Goal: Transaction & Acquisition: Subscribe to service/newsletter

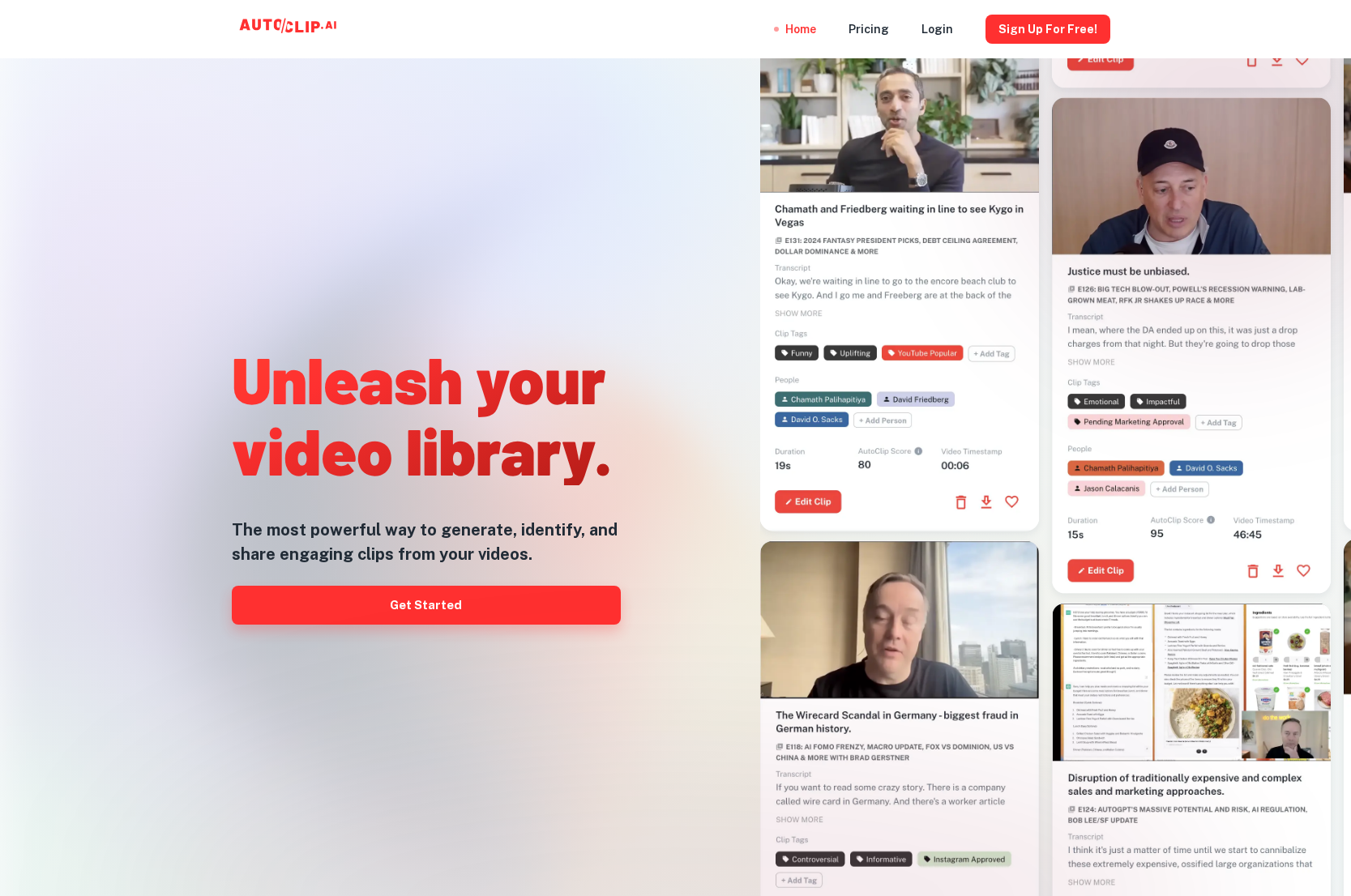
click at [444, 603] on link "Get Started" at bounding box center [426, 605] width 389 height 39
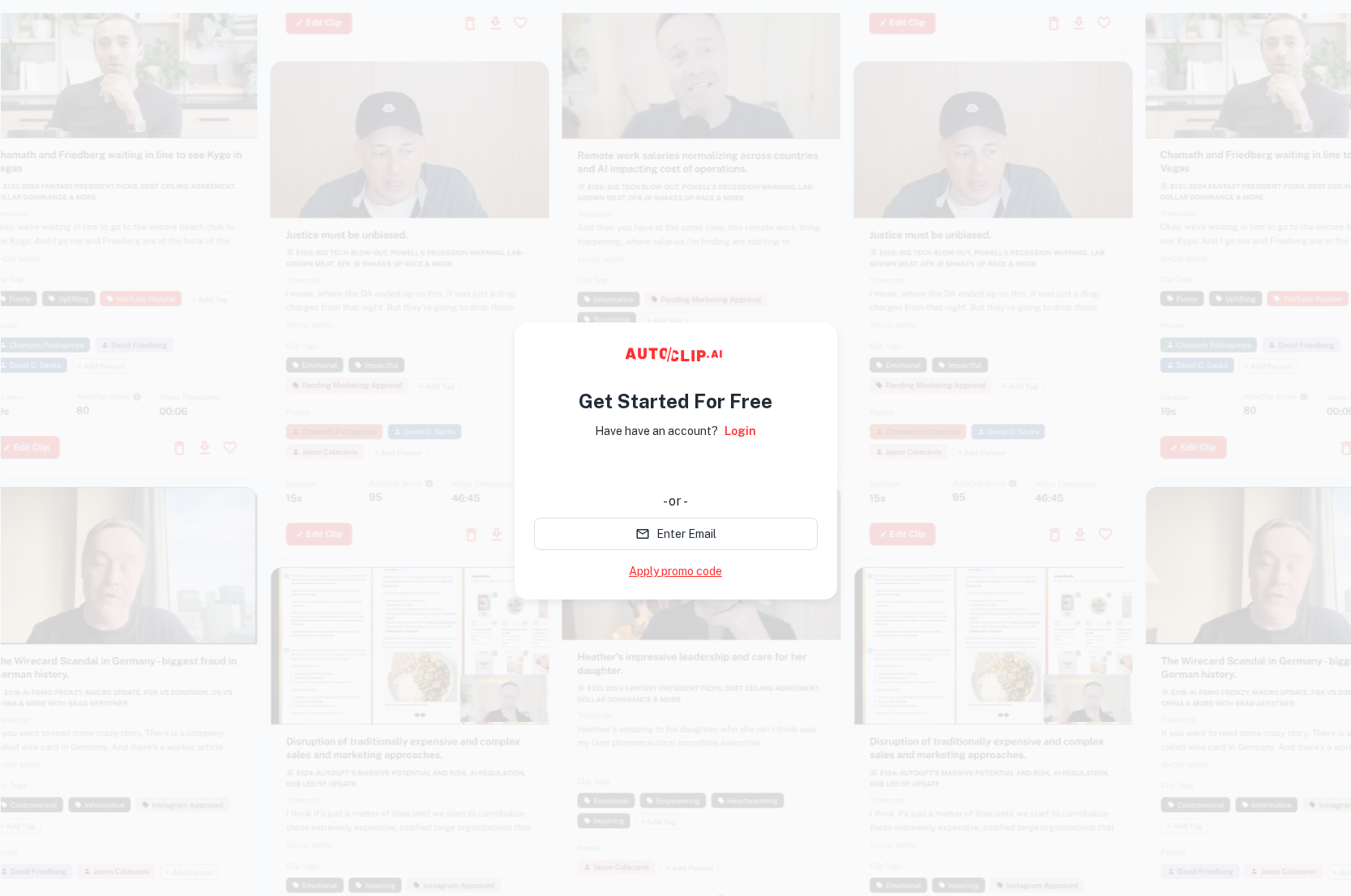
click at [638, 575] on link "Apply promo code" at bounding box center [676, 572] width 93 height 17
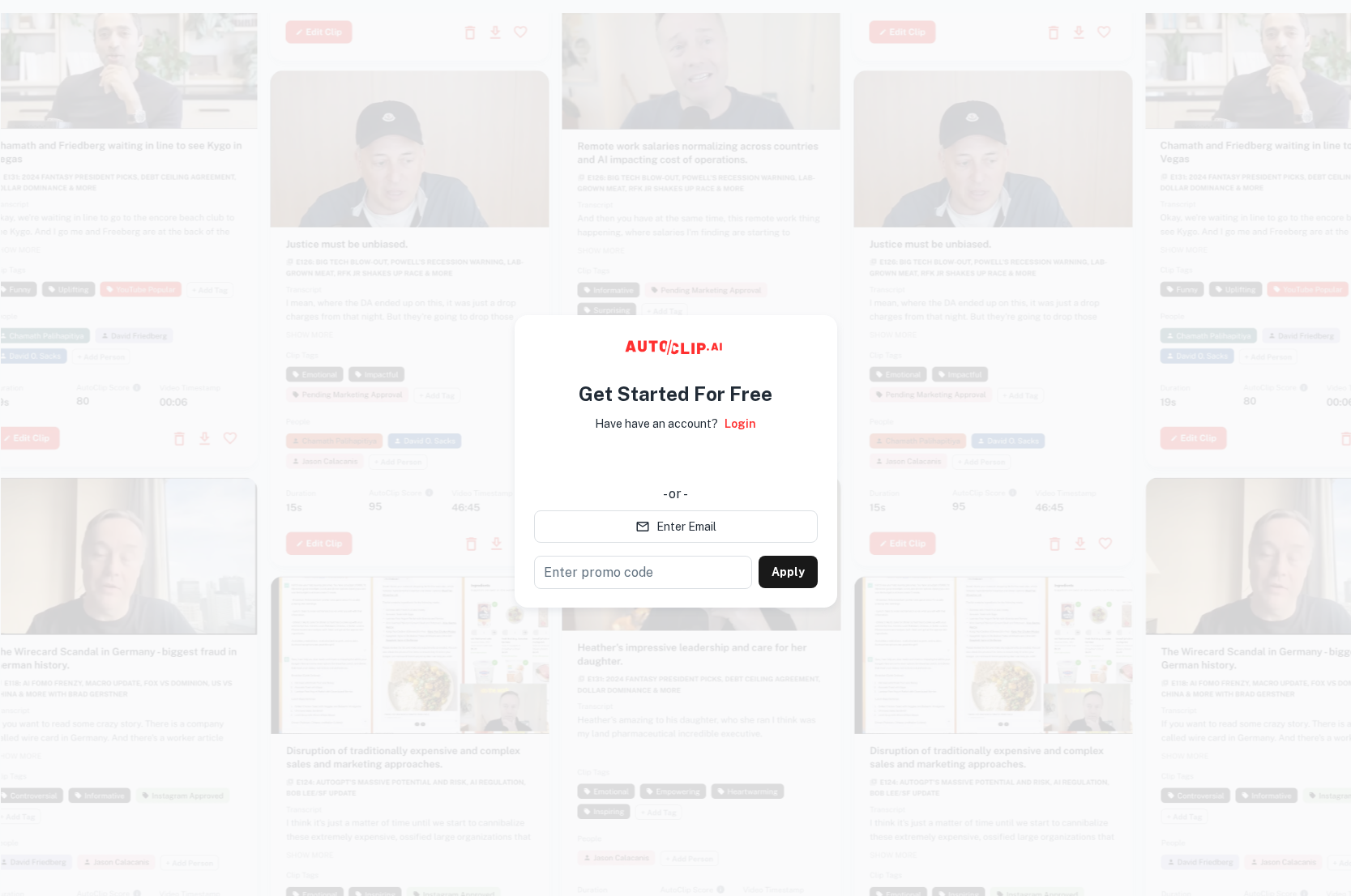
click at [430, 549] on div at bounding box center [410, 319] width 279 height 496
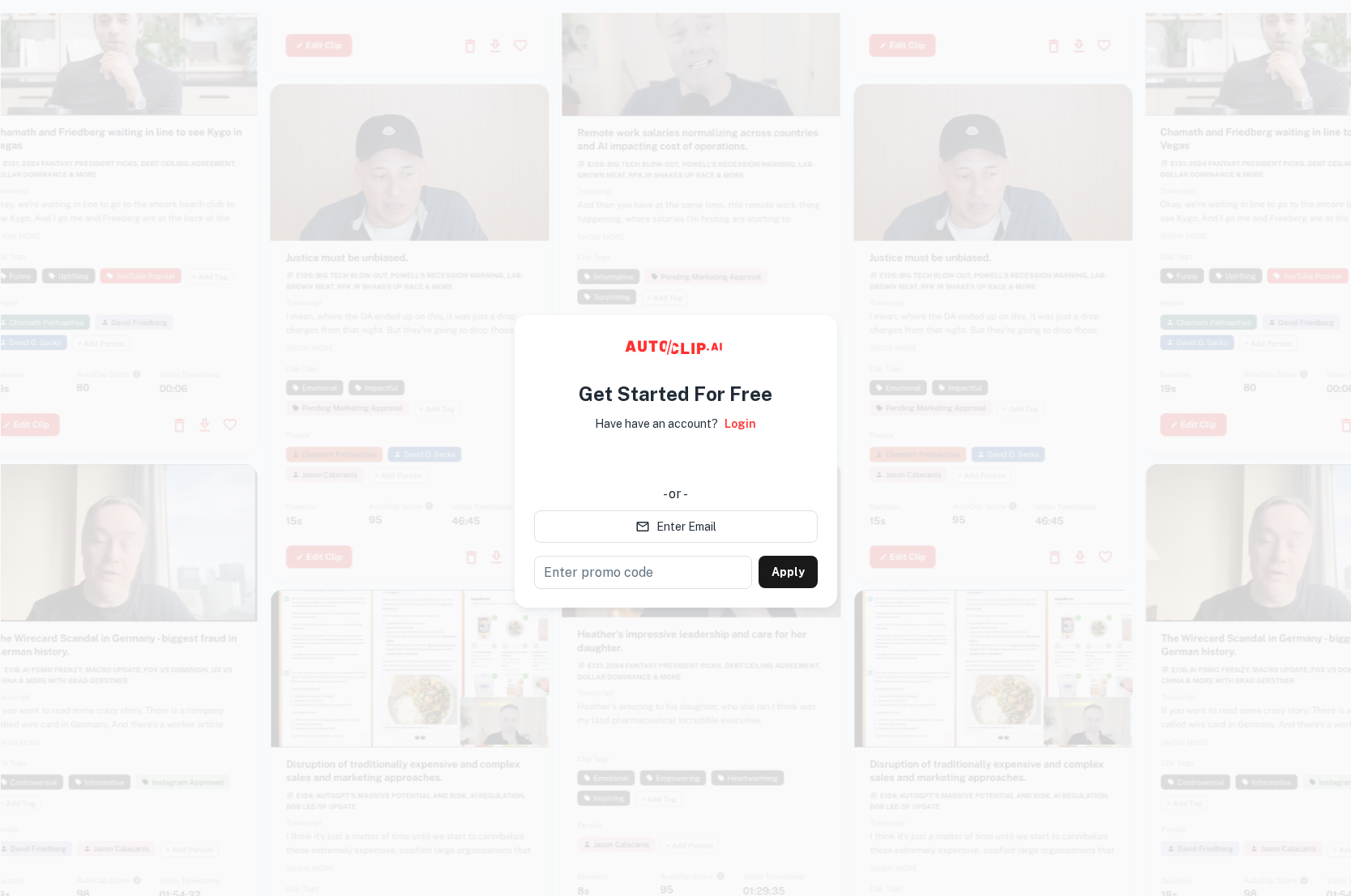
click at [656, 468] on div "使用 Google 账号登录。在新标签页中打开" at bounding box center [676, 461] width 283 height 35
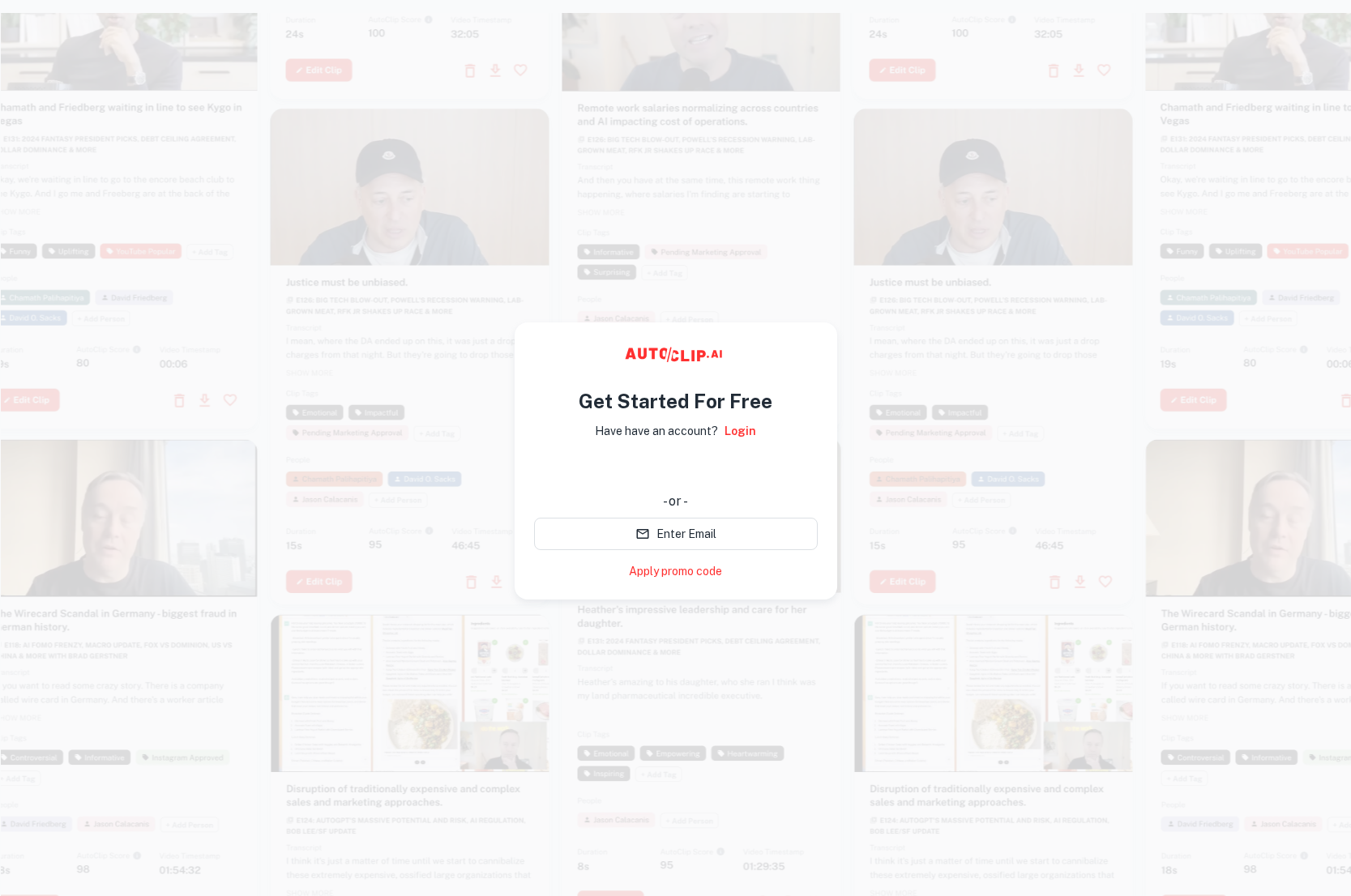
scroll to position [5, 0]
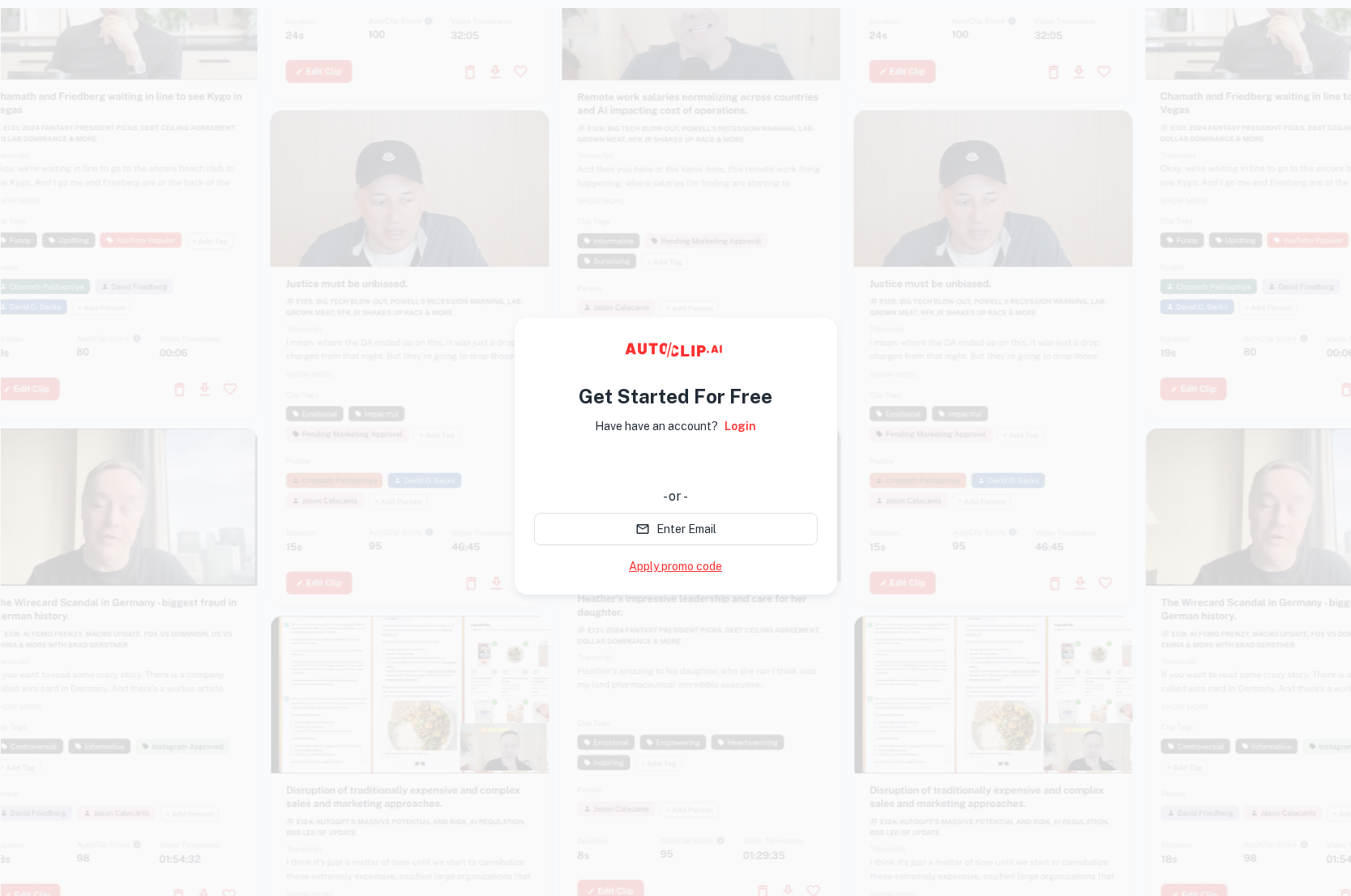
click at [676, 570] on link "Apply promo code" at bounding box center [676, 567] width 93 height 17
